Goal: Use online tool/utility: Utilize a website feature to perform a specific function

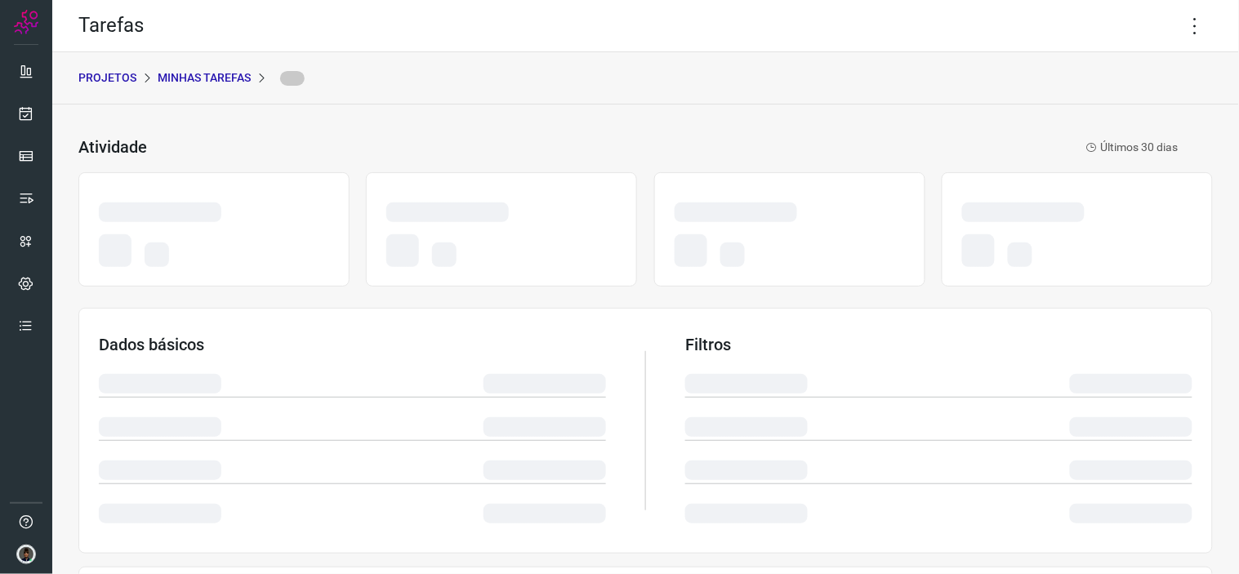
click at [227, 85] on div "PROJETOS Minhas Tarefas" at bounding box center [645, 78] width 1187 height 52
click at [230, 79] on p "Minhas Tarefas" at bounding box center [204, 77] width 93 height 17
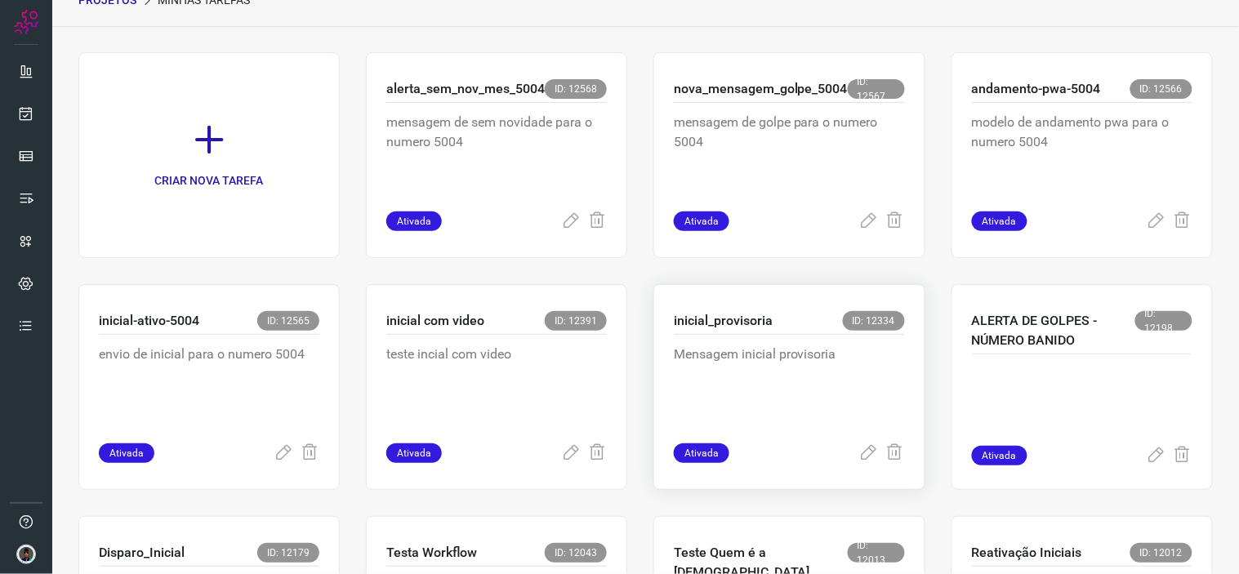
scroll to position [181, 0]
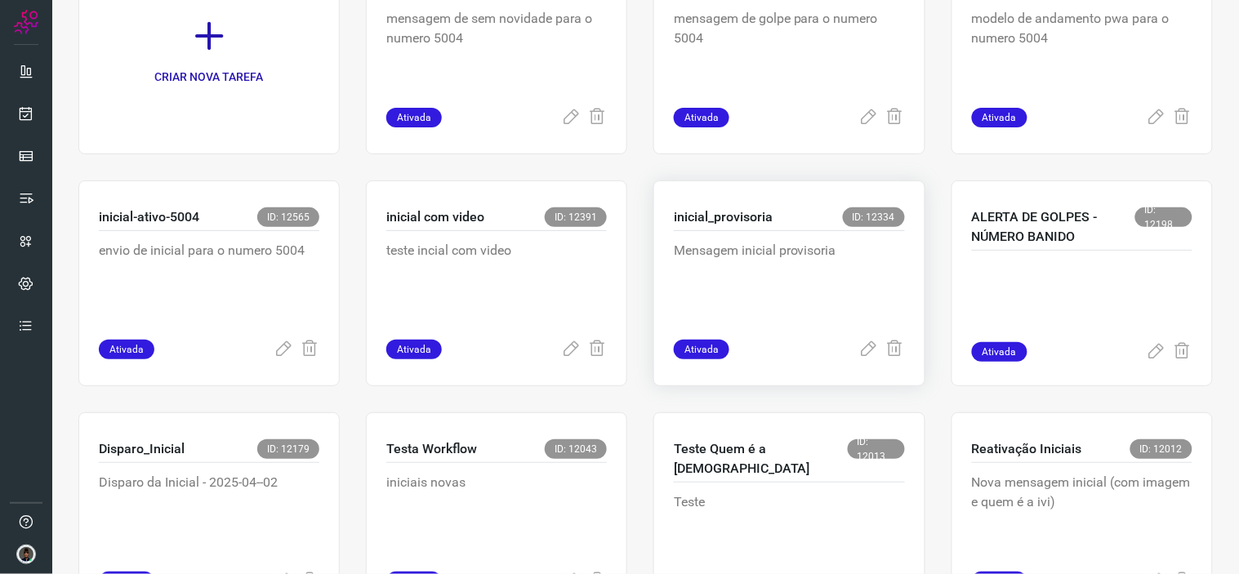
click at [749, 276] on p "Mensagem inicial provisoria" at bounding box center [789, 282] width 231 height 82
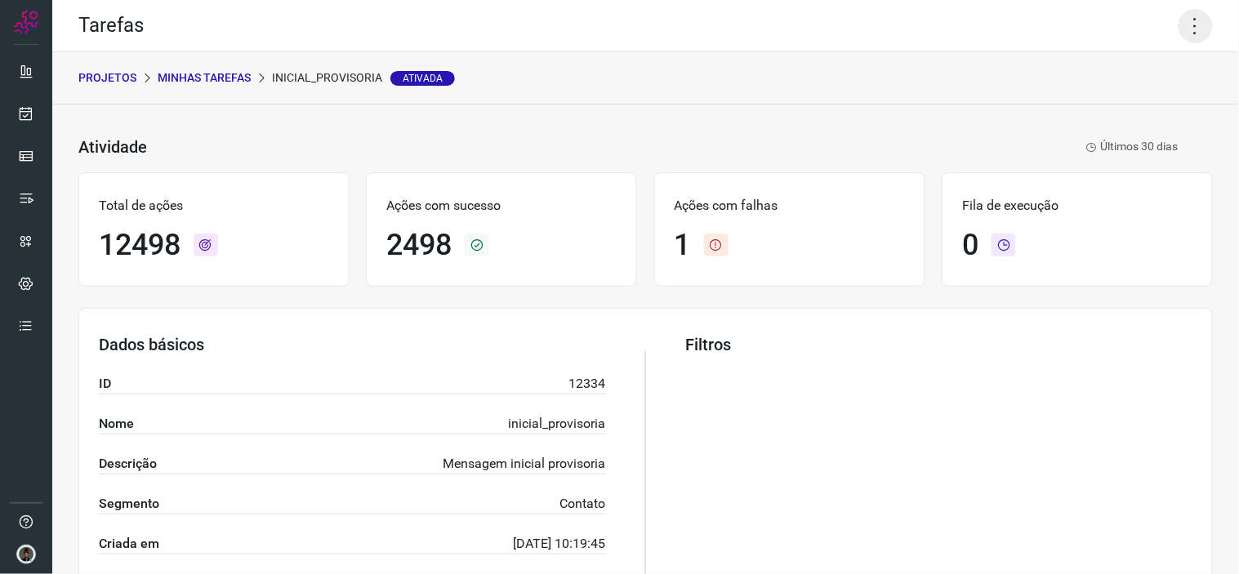
click at [1185, 25] on icon at bounding box center [1196, 26] width 34 height 34
click at [1122, 95] on li "Executar" at bounding box center [1124, 106] width 149 height 26
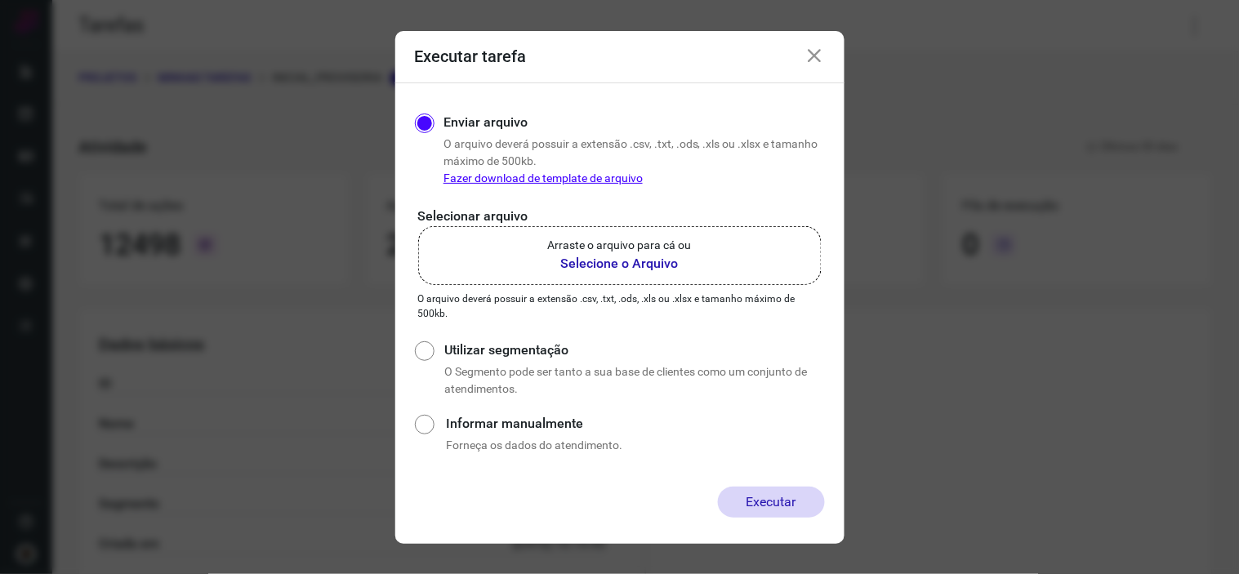
click at [691, 256] on label "Arraste o arquivo para cá ou Selecione o Arquivo" at bounding box center [619, 255] width 403 height 59
click at [0, 0] on input "Arraste o arquivo para cá ou Selecione o Arquivo" at bounding box center [0, 0] width 0 height 0
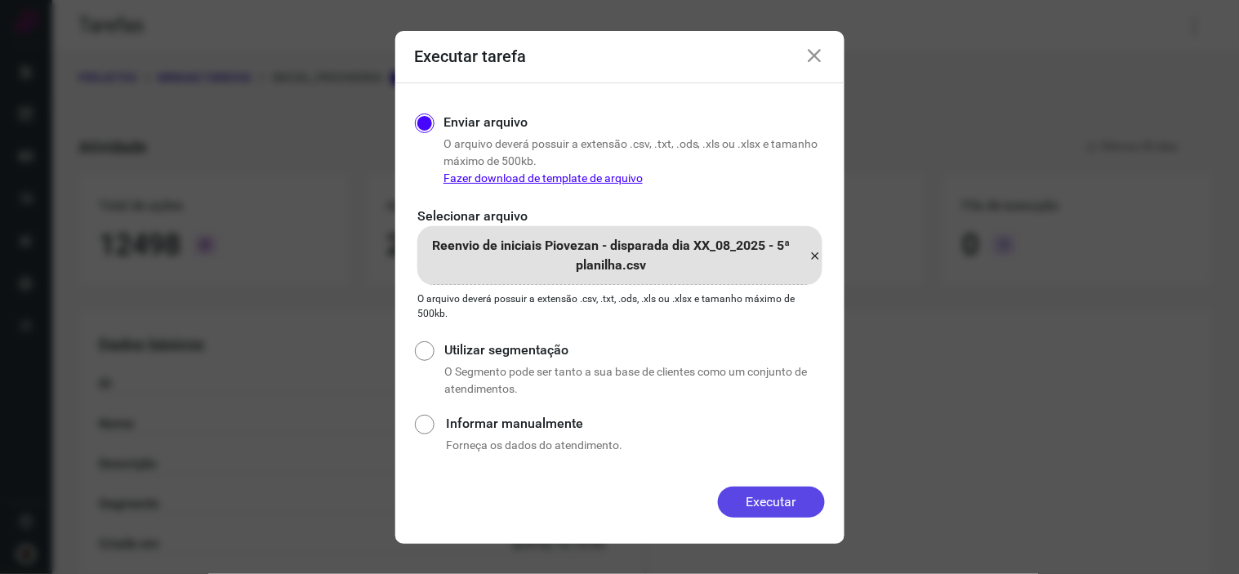
click at [766, 492] on button "Executar" at bounding box center [771, 502] width 107 height 31
